Goal: Task Accomplishment & Management: Use online tool/utility

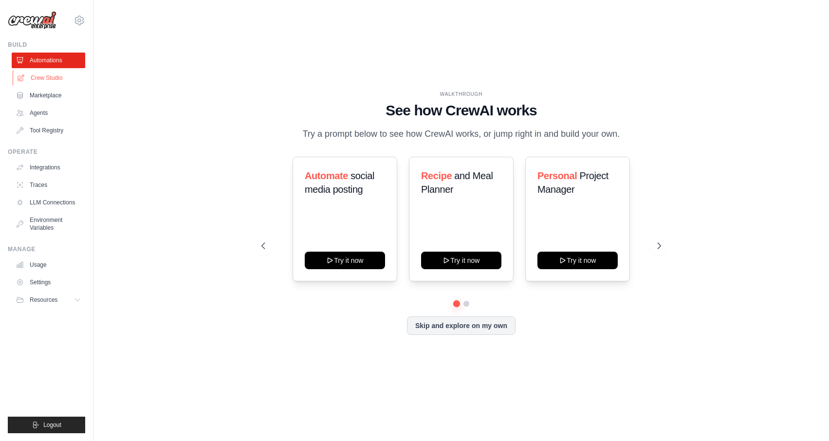
click at [60, 81] on link "Crew Studio" at bounding box center [49, 78] width 73 height 16
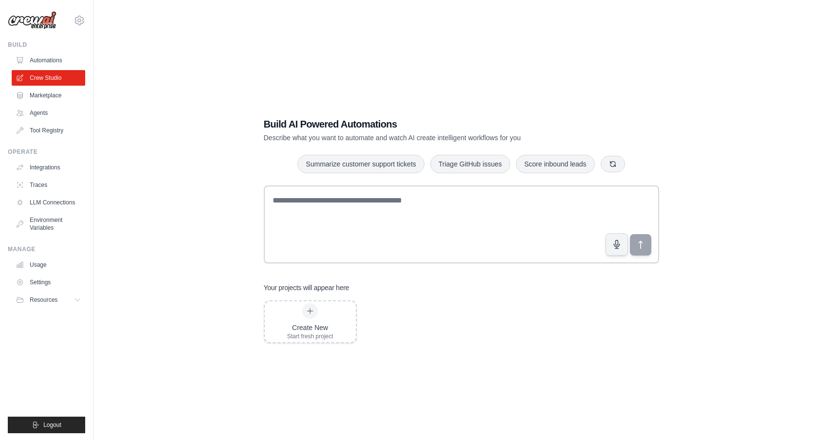
click at [321, 81] on div "Build AI Powered Automations Describe what you want to automate and watch AI cr…" at bounding box center [461, 230] width 704 height 441
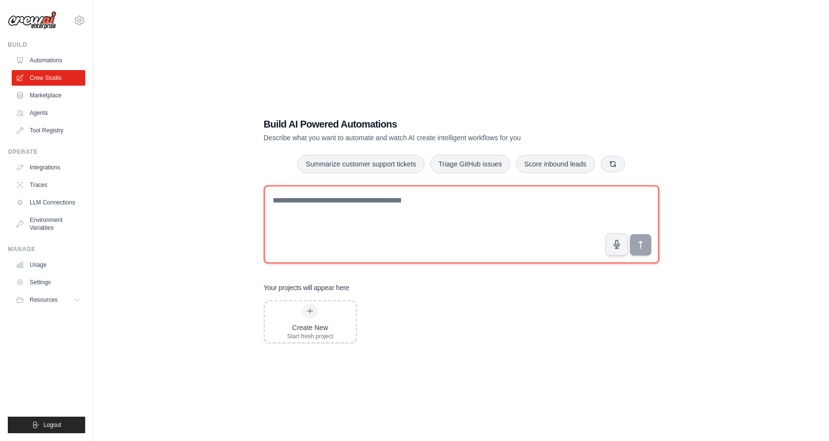
click at [451, 213] on textarea at bounding box center [461, 224] width 395 height 78
type textarea "******"
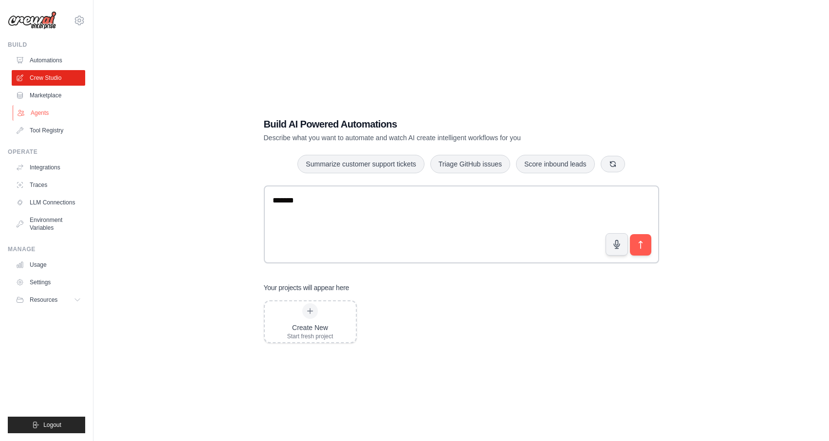
click at [35, 119] on link "Agents" at bounding box center [49, 113] width 73 height 16
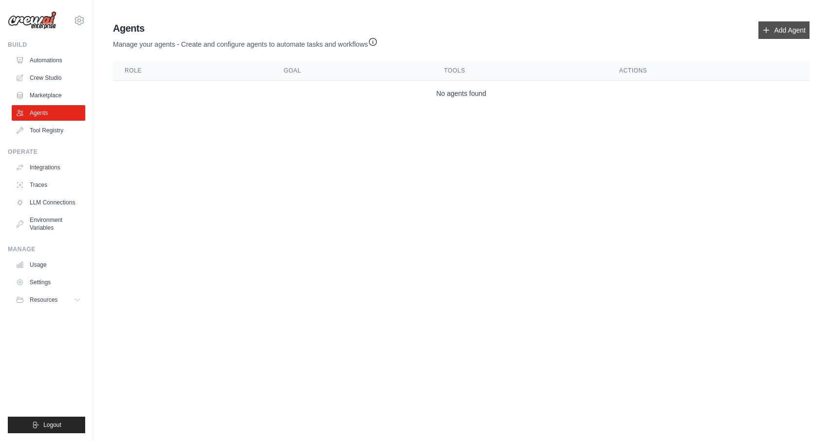
click at [781, 34] on link "Add Agent" at bounding box center [783, 30] width 51 height 18
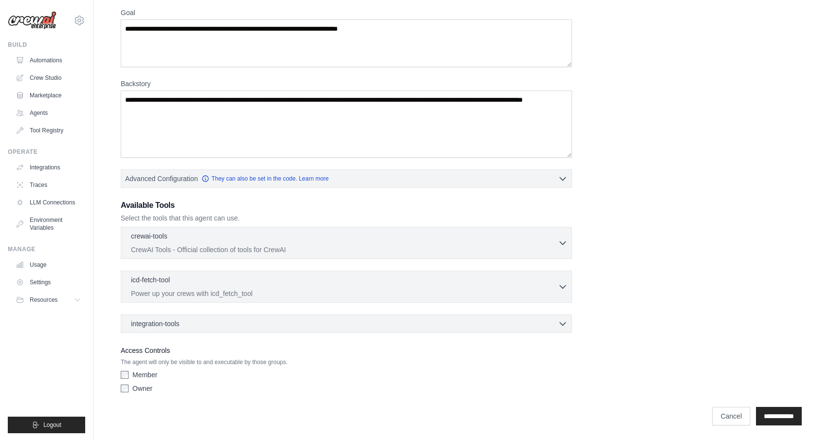
scroll to position [81, 0]
click at [40, 111] on link "Agents" at bounding box center [49, 113] width 73 height 16
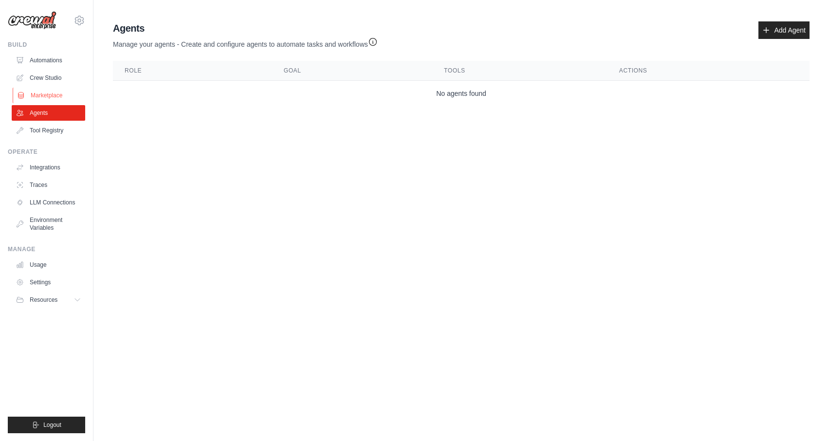
click at [50, 93] on link "Marketplace" at bounding box center [49, 96] width 73 height 16
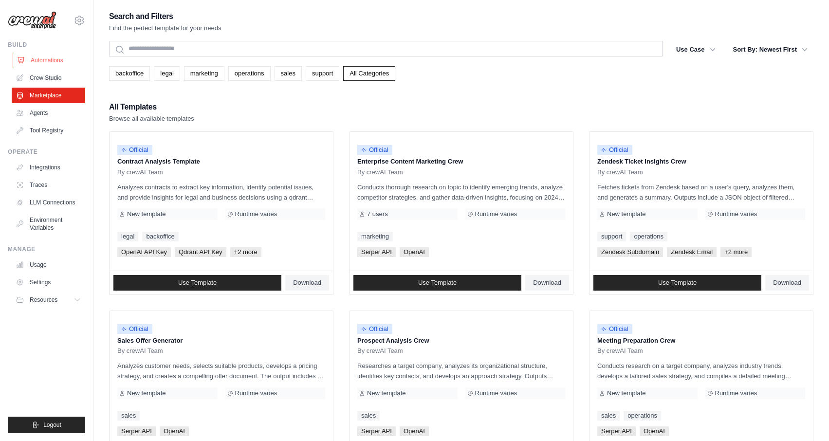
click at [49, 59] on link "Automations" at bounding box center [49, 61] width 73 height 16
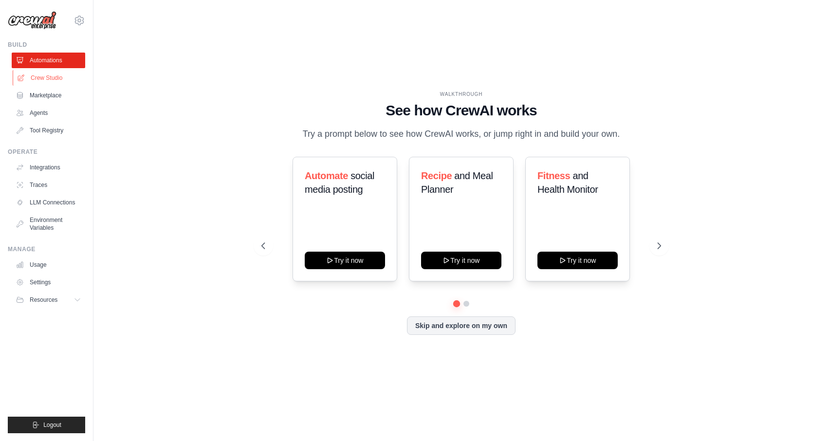
click at [44, 80] on link "Crew Studio" at bounding box center [49, 78] width 73 height 16
